Goal: Task Accomplishment & Management: Use online tool/utility

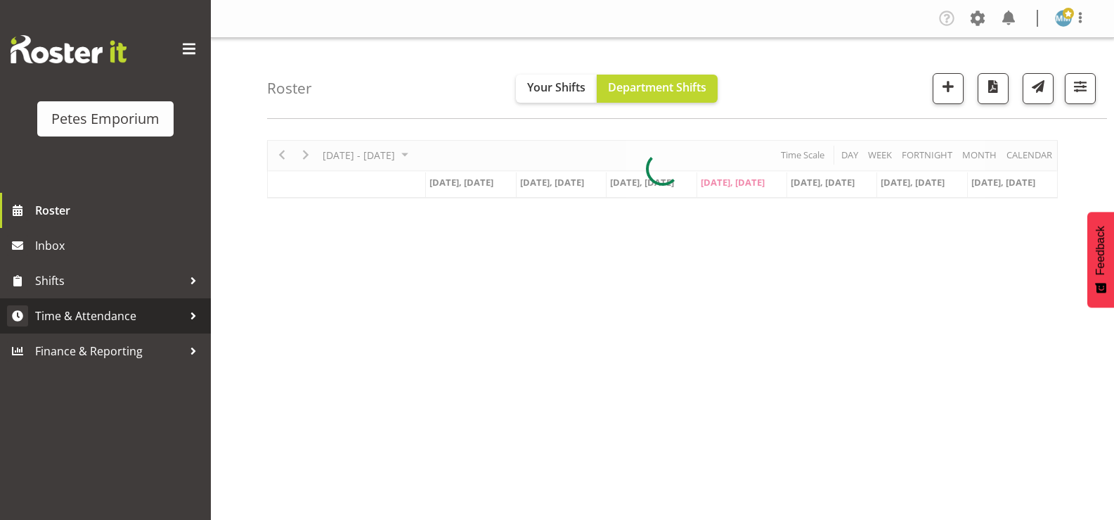
click at [131, 315] on span "Time & Attendance" at bounding box center [109, 315] width 148 height 21
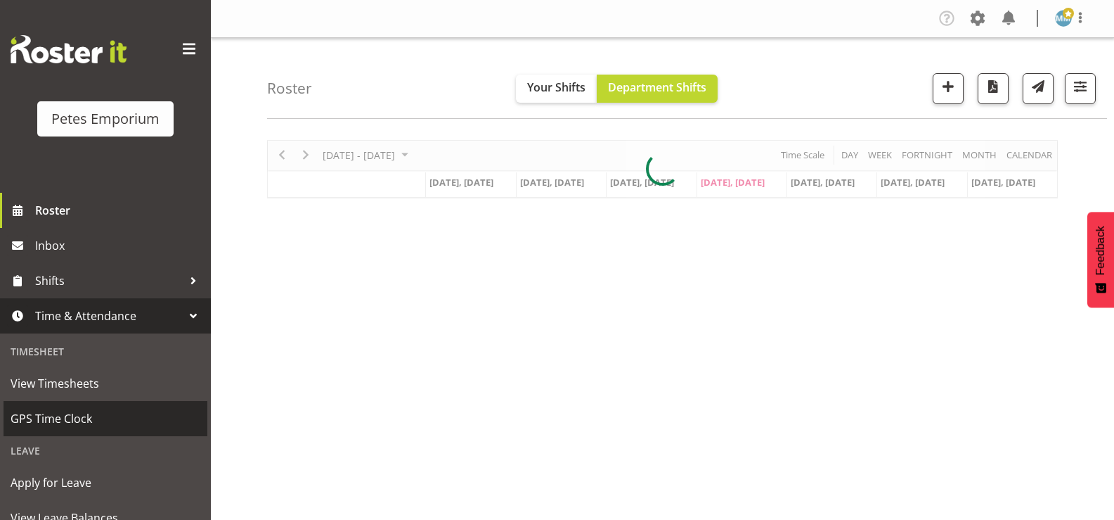
click at [82, 417] on span "GPS Time Clock" at bounding box center [106, 418] width 190 height 21
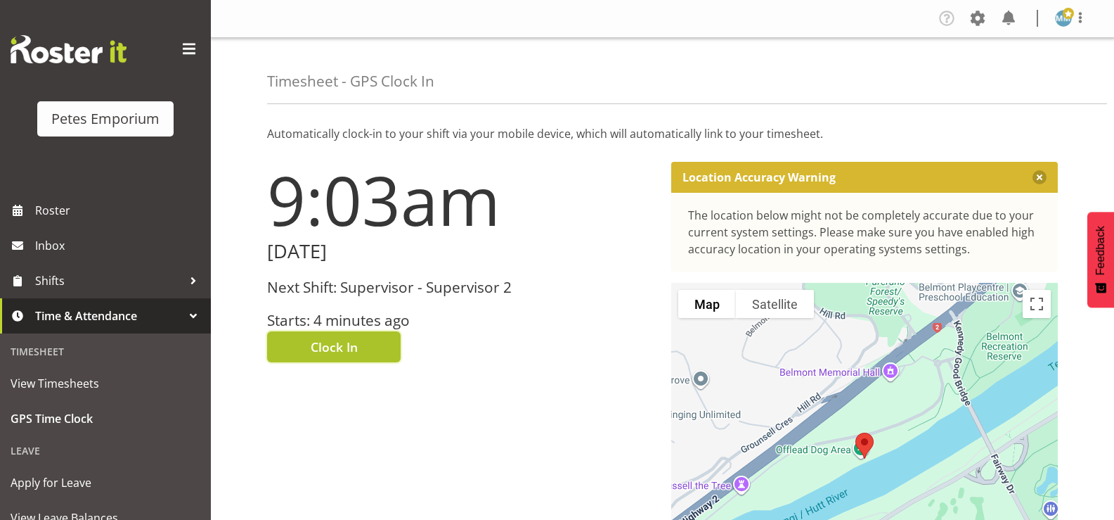
click at [333, 345] on span "Clock In" at bounding box center [334, 346] width 47 height 18
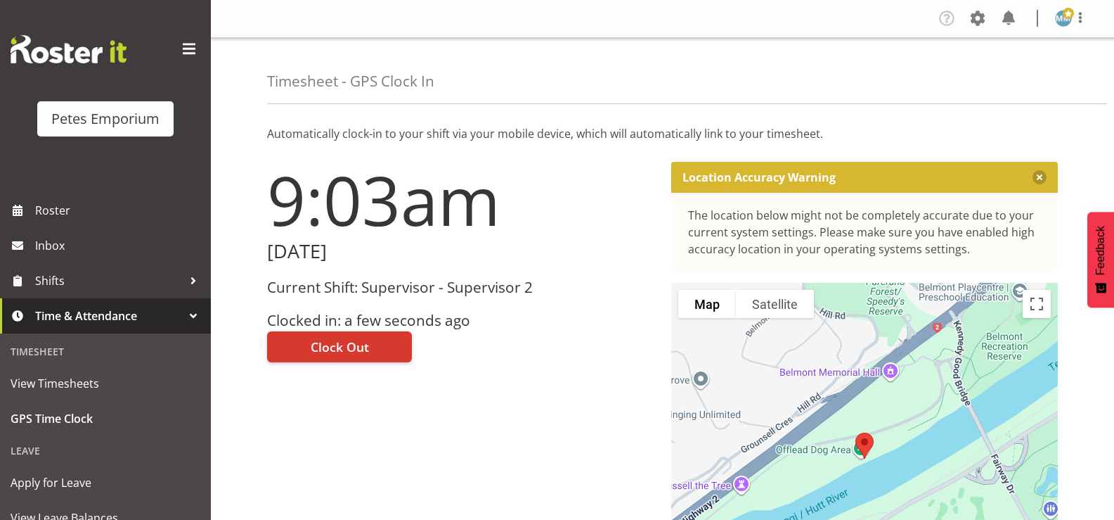
click at [1069, 18] on span at bounding box center [1068, 13] width 11 height 11
click at [1002, 75] on link "Log Out" at bounding box center [1021, 73] width 135 height 25
